Goal: Information Seeking & Learning: Learn about a topic

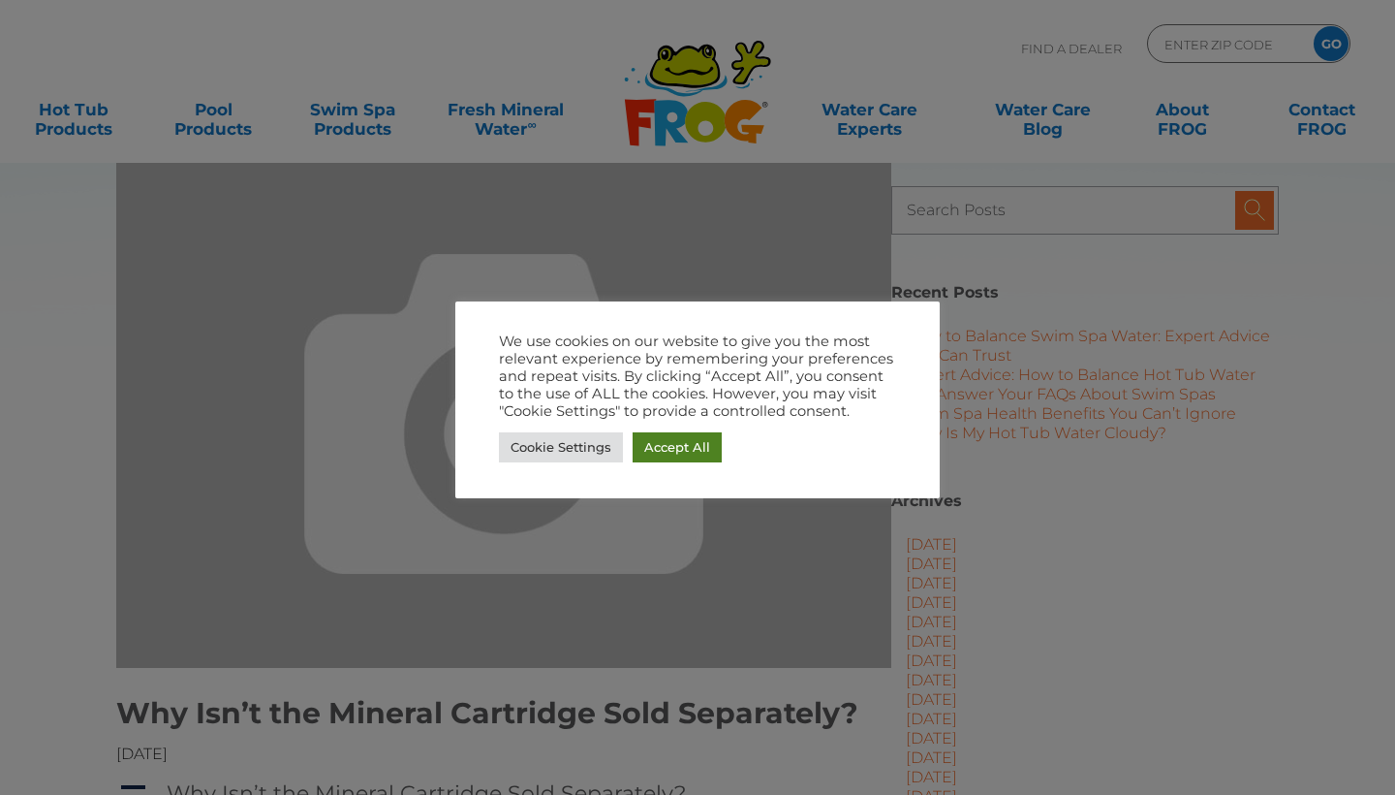
click at [685, 451] on link "Accept All" at bounding box center [677, 447] width 89 height 30
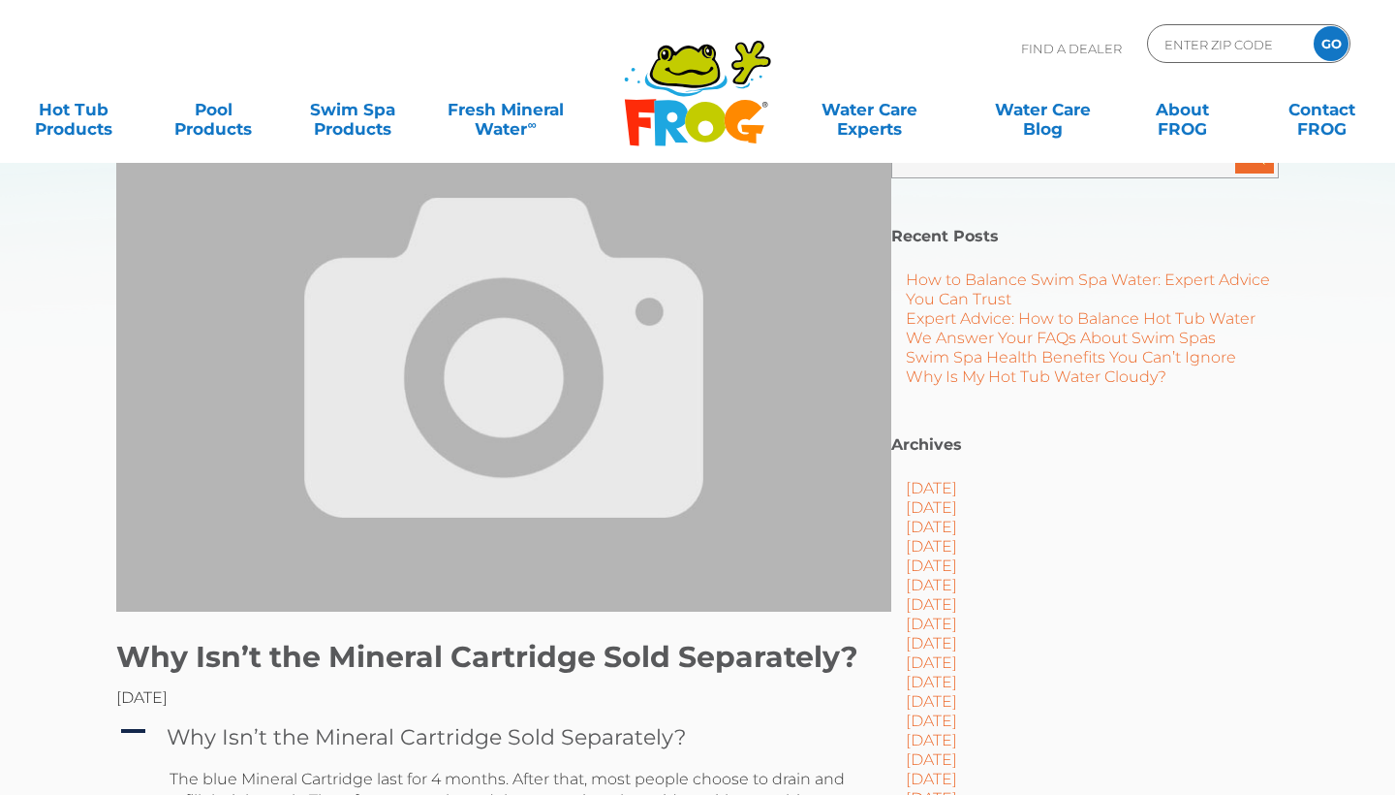
scroll to position [57, 0]
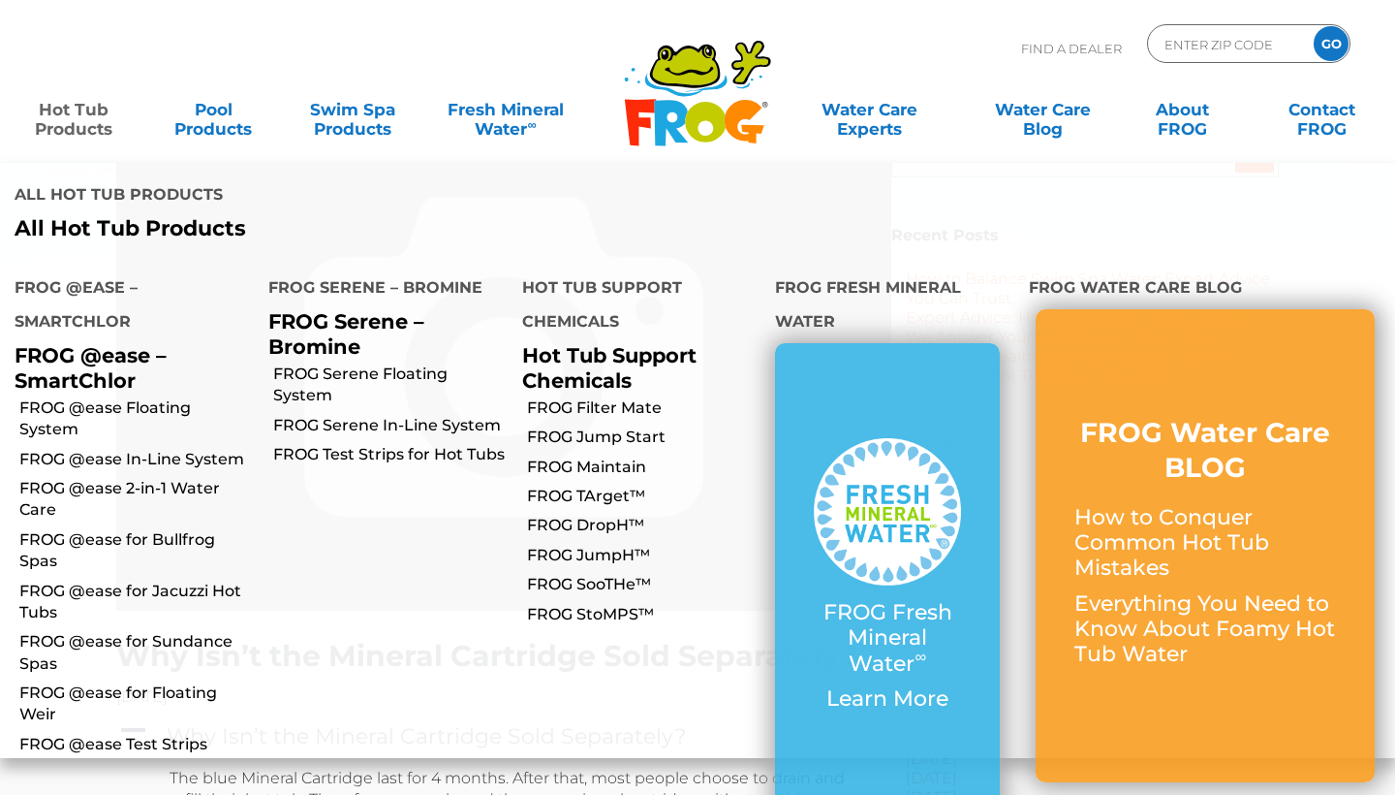
click at [79, 118] on link "Hot Tub Products" at bounding box center [73, 109] width 109 height 39
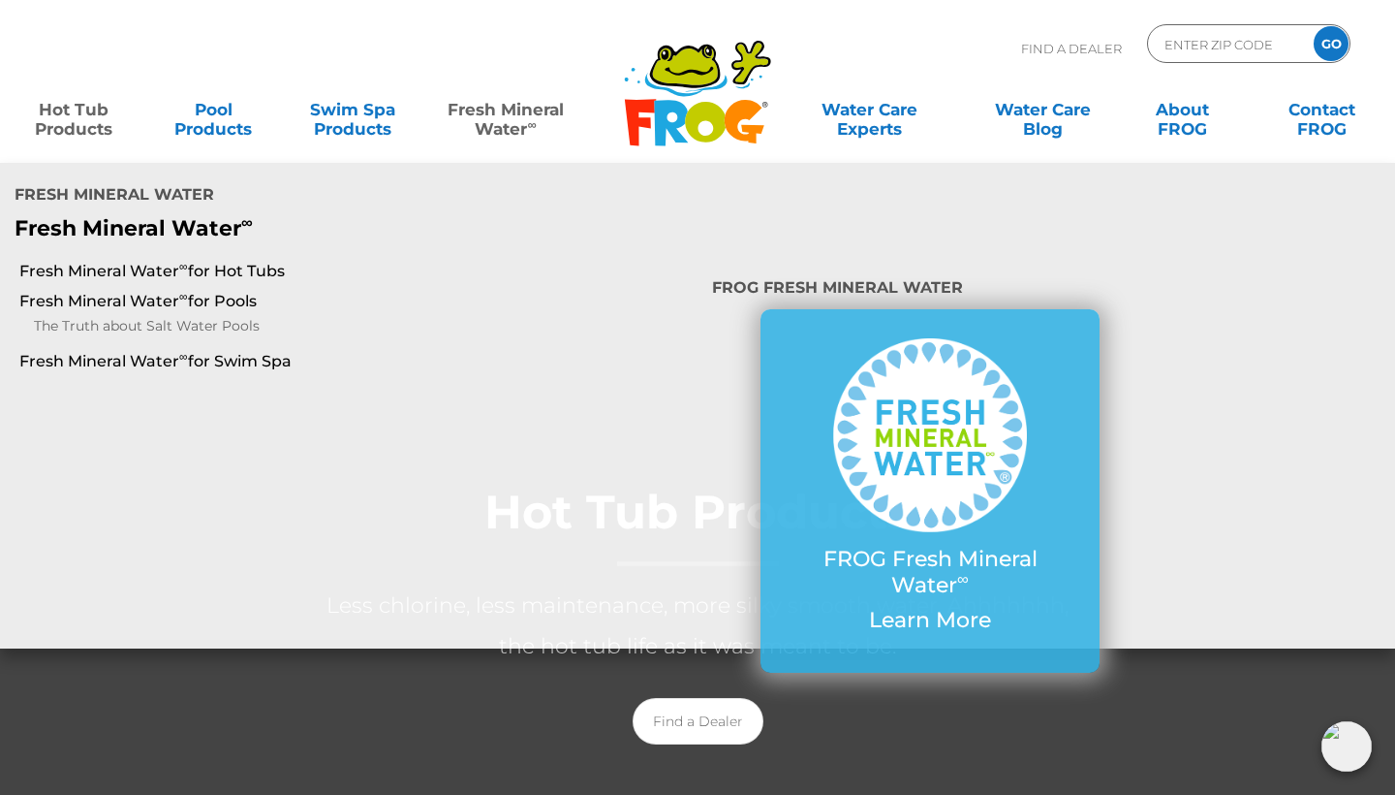
click at [511, 129] on link "Fresh Mineral Water ∞" at bounding box center [506, 109] width 136 height 39
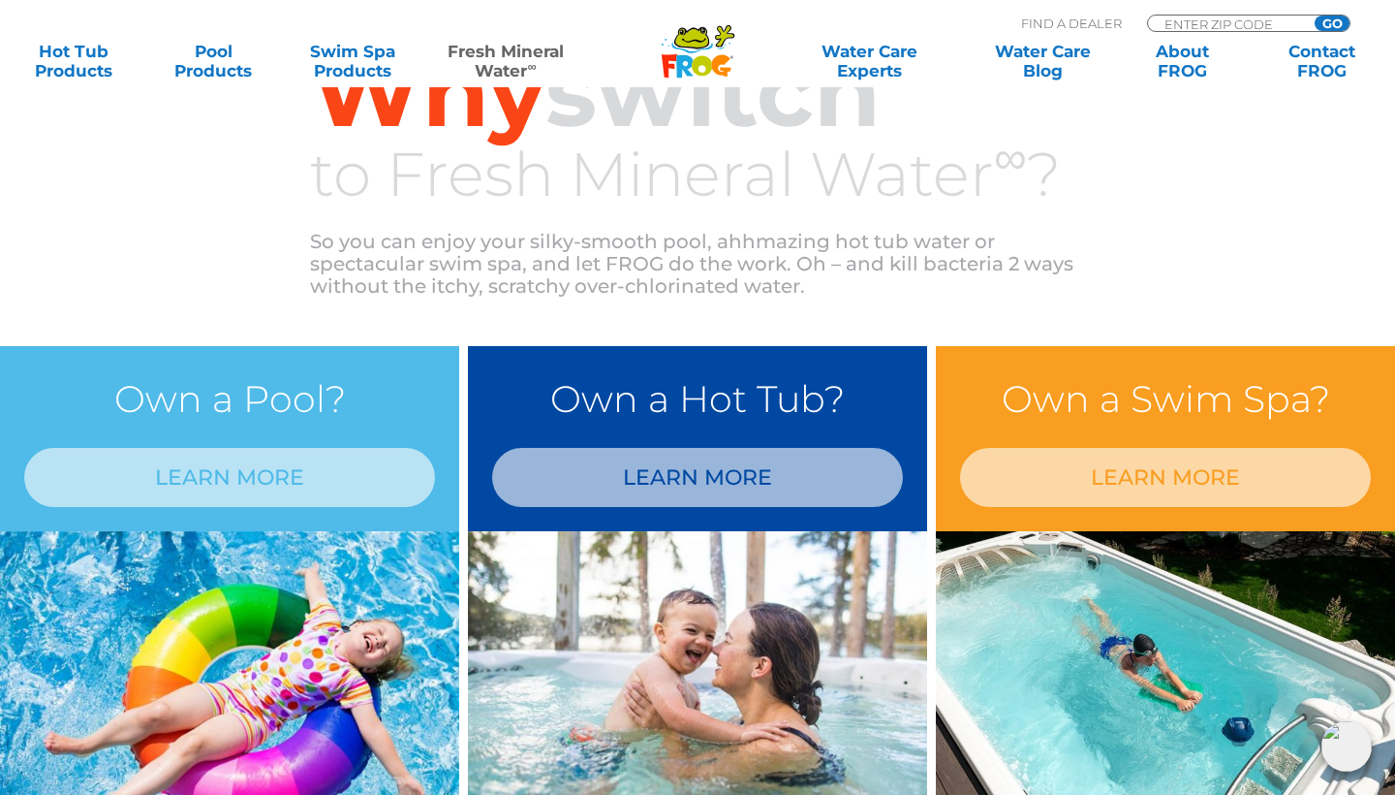
scroll to position [1413, 0]
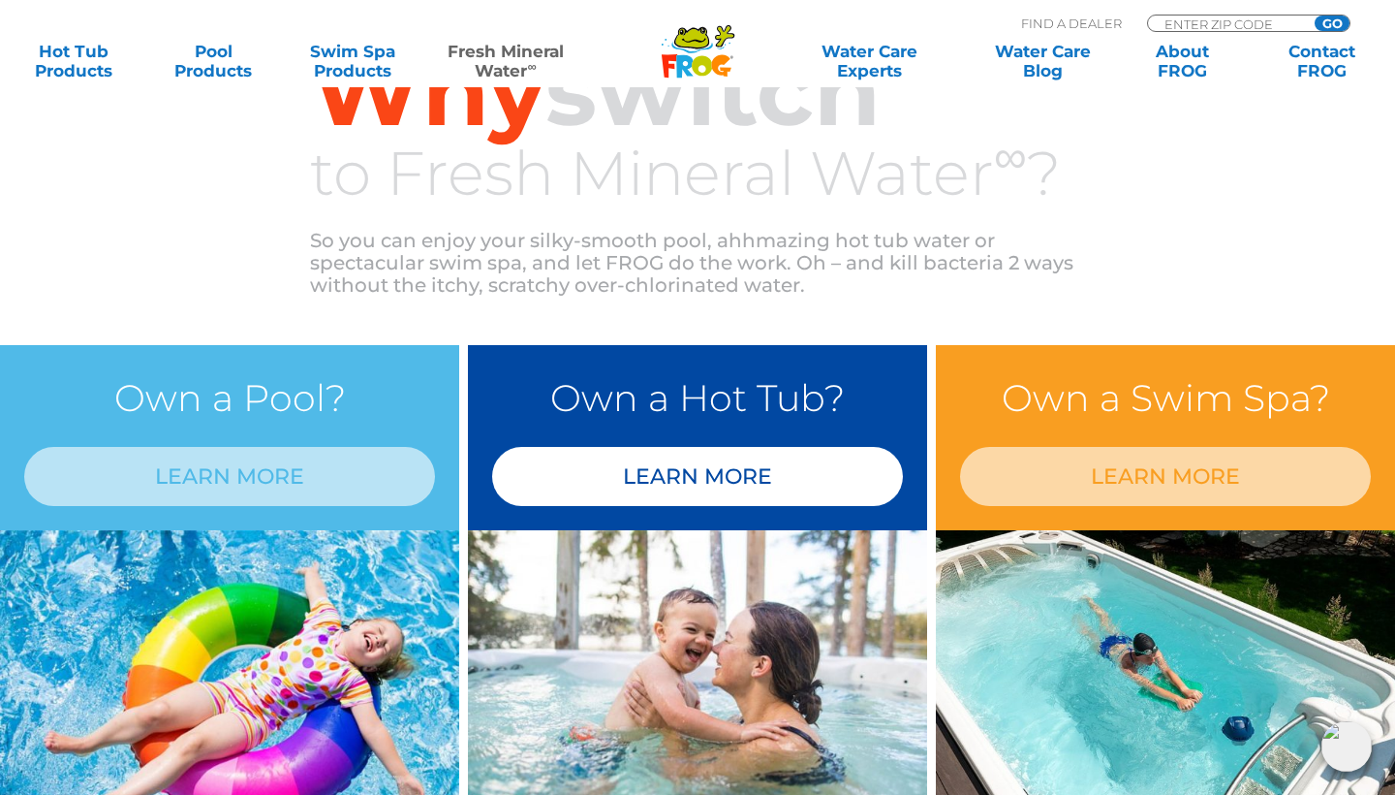
click at [631, 465] on link "LEARN MORE" at bounding box center [697, 476] width 411 height 59
